Goal: Check status: Check status

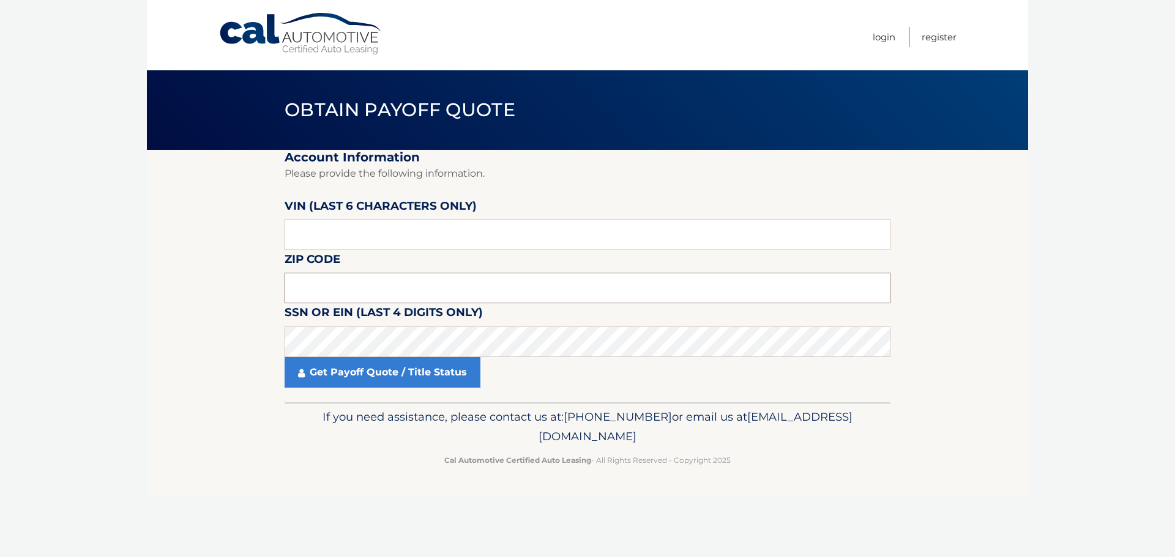
click at [383, 279] on input "text" at bounding box center [588, 288] width 606 height 31
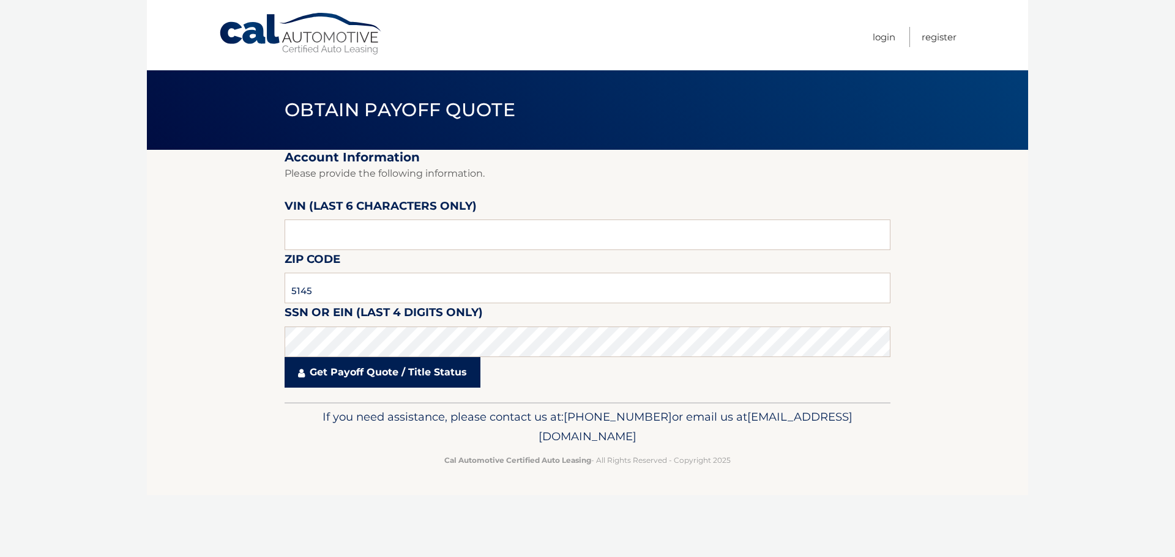
click at [415, 377] on link "Get Payoff Quote / Title Status" at bounding box center [383, 372] width 196 height 31
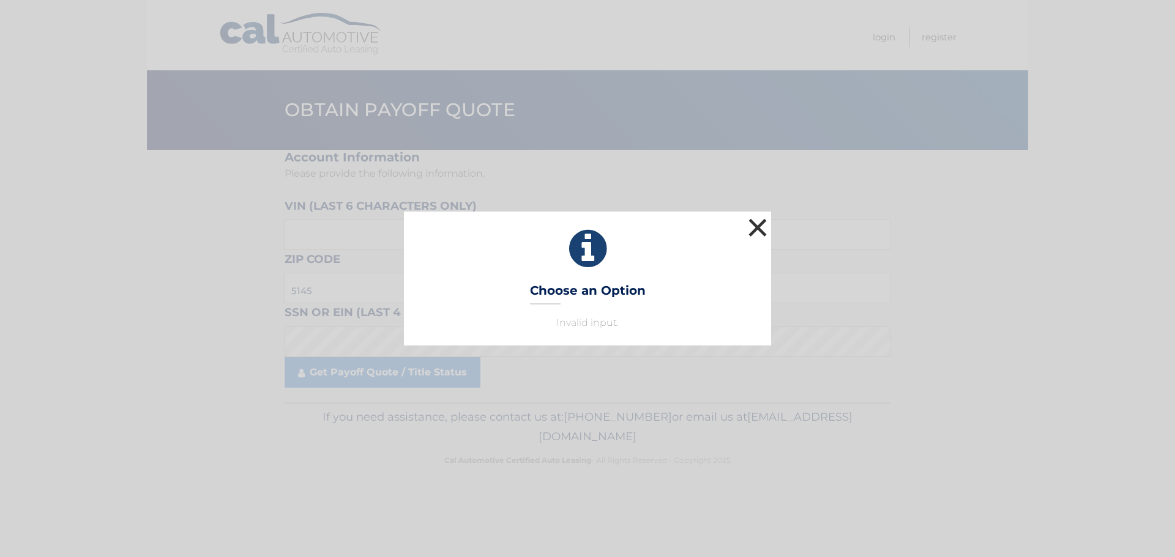
click at [760, 220] on button "×" at bounding box center [757, 227] width 24 height 24
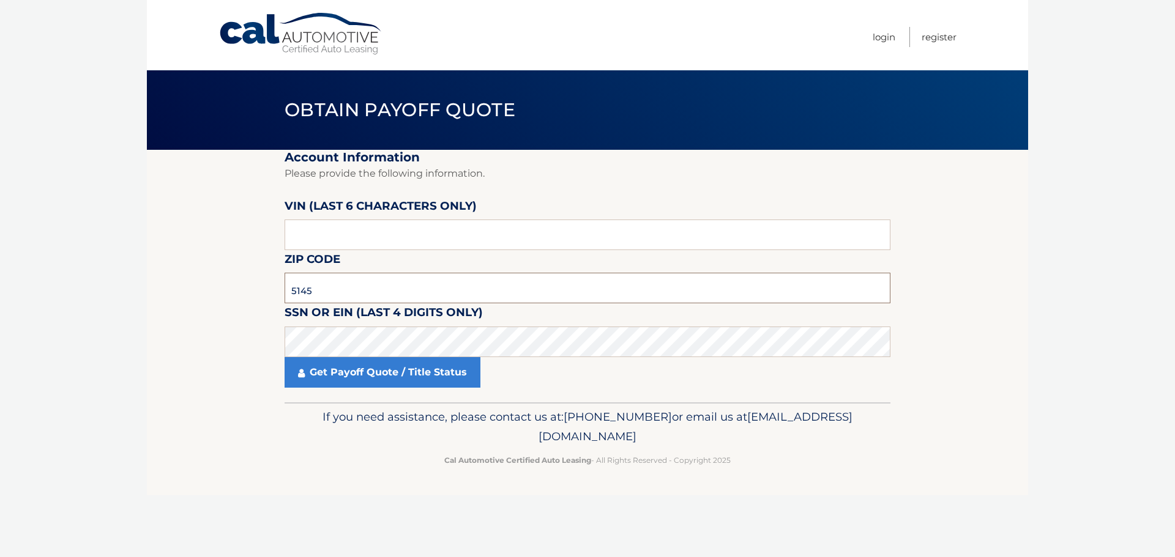
click at [352, 288] on input "5145" at bounding box center [588, 288] width 606 height 31
paste input "08202"
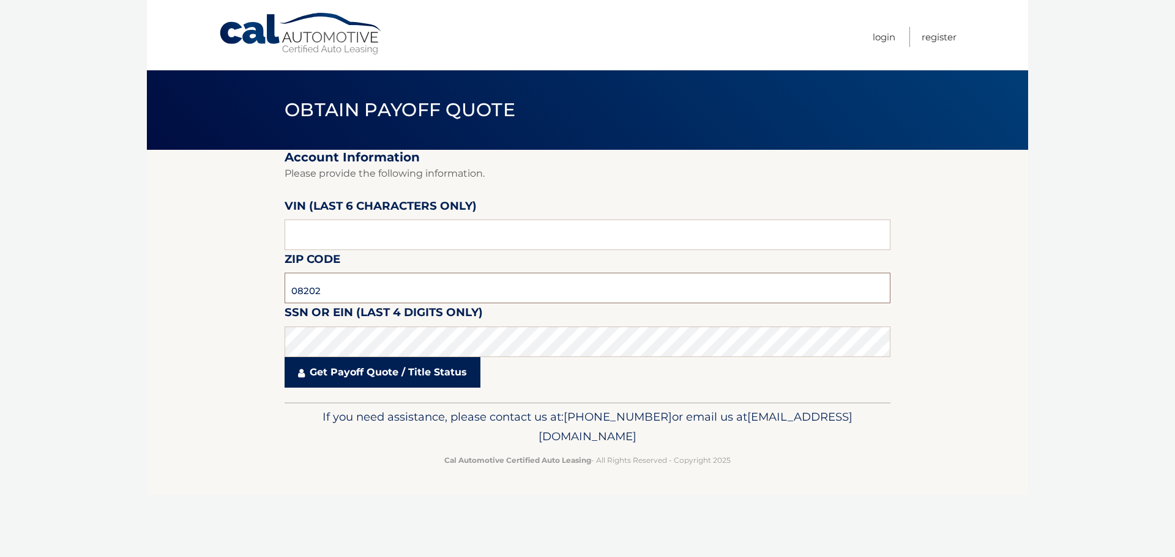
type input "08202"
click at [374, 378] on link "Get Payoff Quote / Title Status" at bounding box center [383, 372] width 196 height 31
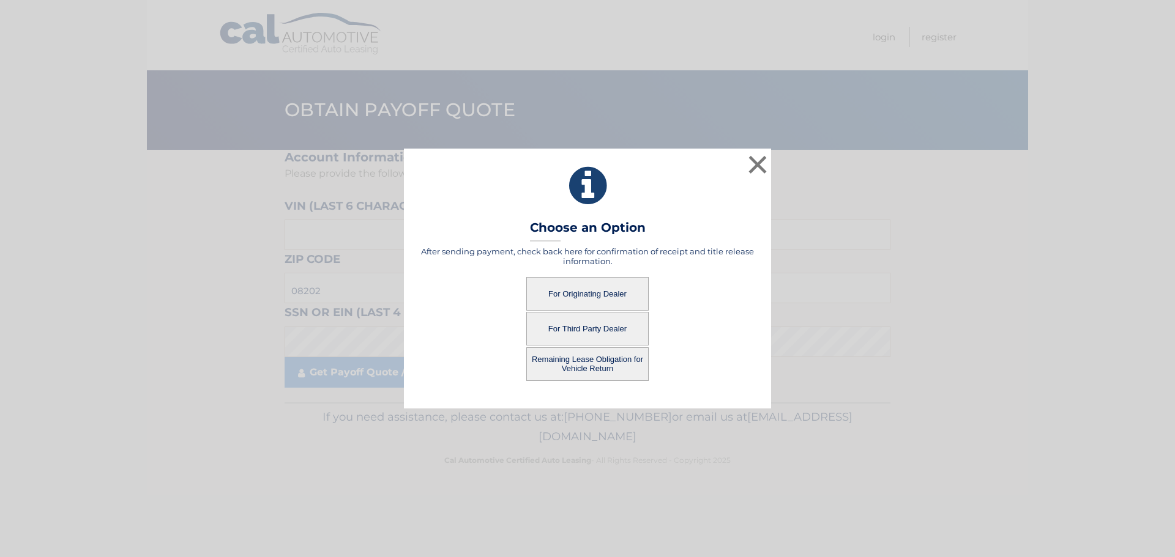
click at [584, 327] on button "For Third Party Dealer" at bounding box center [587, 329] width 122 height 34
click at [586, 325] on button "For Third Party Dealer" at bounding box center [587, 329] width 122 height 34
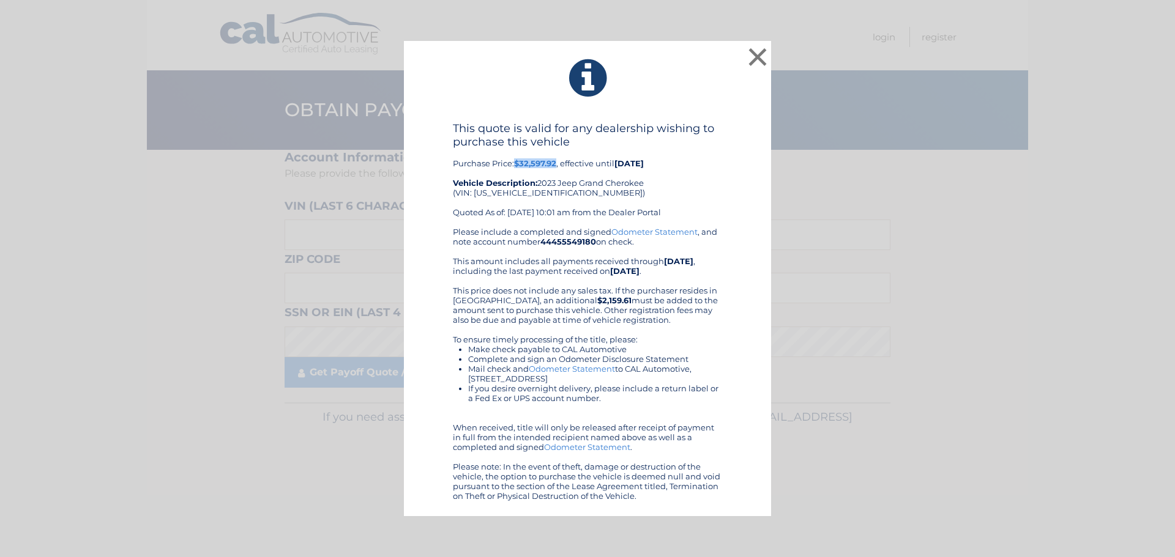
drag, startPoint x: 515, startPoint y: 165, endPoint x: 559, endPoint y: 166, distance: 43.5
click at [559, 166] on div "This quote is valid for any dealership wishing to purchase this vehicle Purchas…" at bounding box center [587, 174] width 269 height 105
copy b "$32,597.92"
